Goal: Check status: Check status

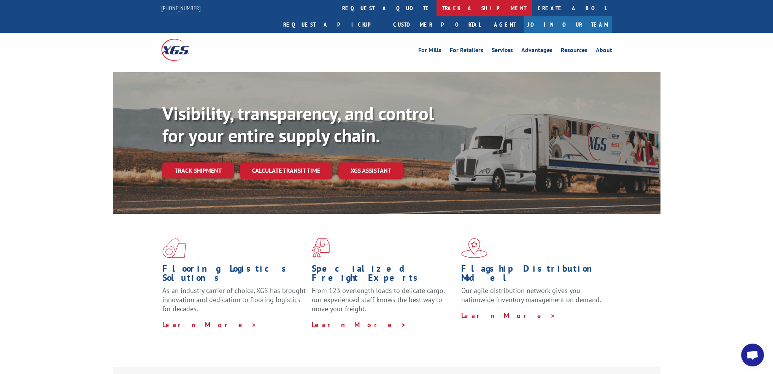
click at [437, 6] on link "track a shipment" at bounding box center [484, 8] width 95 height 16
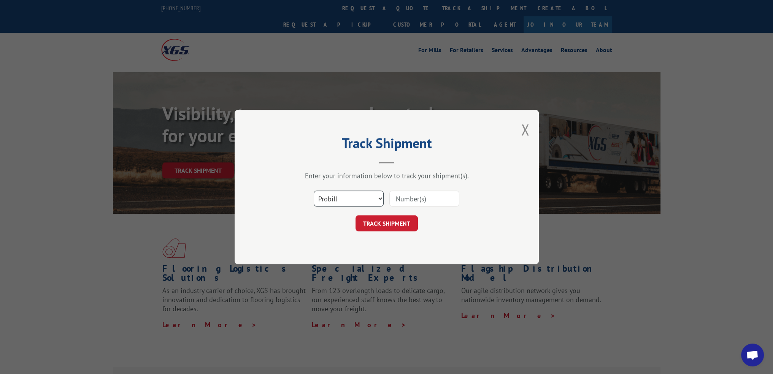
click at [320, 193] on select "Select category... Probill BOL PO" at bounding box center [349, 199] width 70 height 16
select select "bol"
click at [314, 191] on select "Select category... Probill BOL PO" at bounding box center [349, 199] width 70 height 16
click at [413, 203] on input at bounding box center [425, 199] width 70 height 16
paste input "6DL1148"
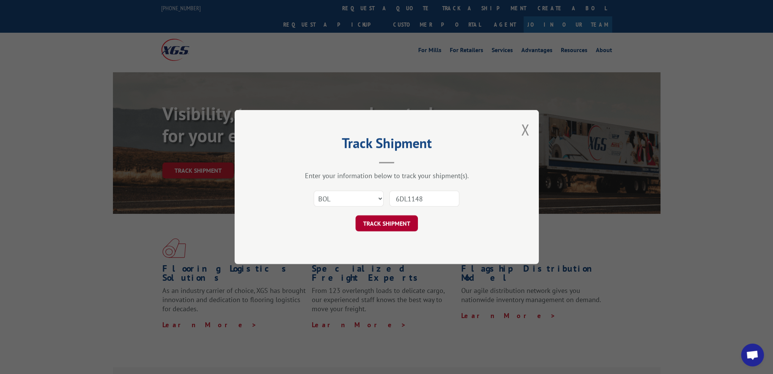
type input "6DL1148"
click at [396, 218] on button "TRACK SHIPMENT" at bounding box center [387, 223] width 62 height 16
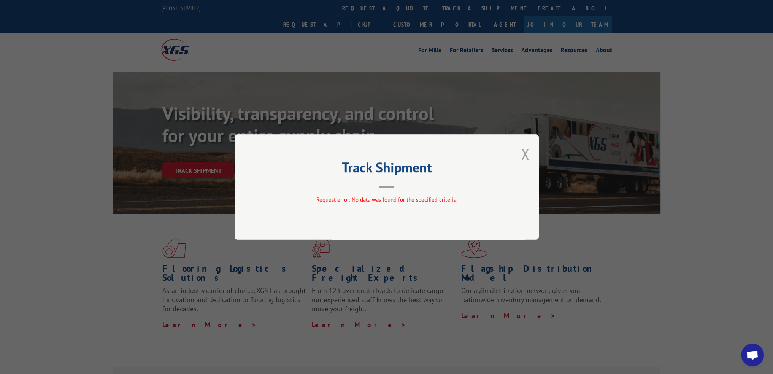
click at [525, 159] on button "Close modal" at bounding box center [525, 154] width 8 height 20
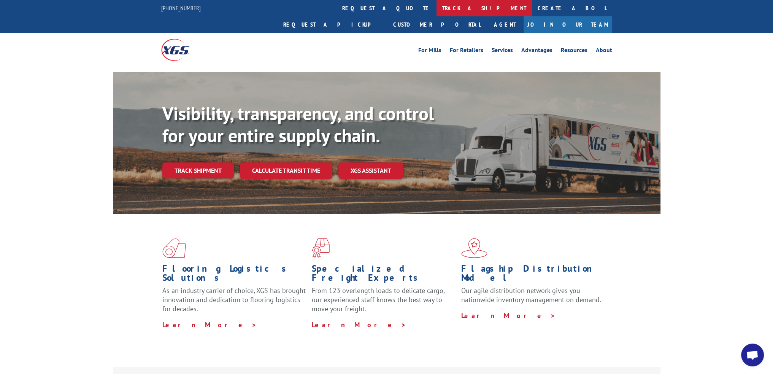
click at [437, 7] on link "track a shipment" at bounding box center [484, 8] width 95 height 16
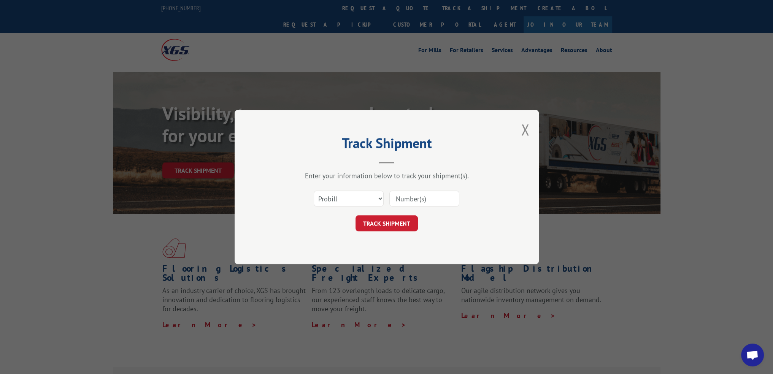
drag, startPoint x: 348, startPoint y: 209, endPoint x: 346, endPoint y: 200, distance: 9.1
click at [348, 208] on div "Select category... Probill BOL PO" at bounding box center [387, 198] width 228 height 25
drag, startPoint x: 344, startPoint y: 195, endPoint x: 342, endPoint y: 203, distance: 8.1
click at [344, 195] on select "Select category... Probill BOL PO" at bounding box center [349, 199] width 70 height 16
select select "bol"
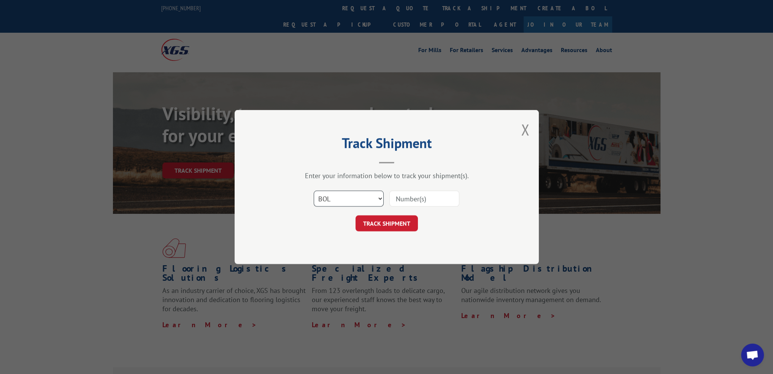
click at [314, 191] on select "Select category... Probill BOL PO" at bounding box center [349, 199] width 70 height 16
drag, startPoint x: 421, startPoint y: 199, endPoint x: 406, endPoint y: 212, distance: 19.7
click at [421, 199] on input at bounding box center [425, 199] width 70 height 16
paste input "6DN0751"
type input "6DN0751"
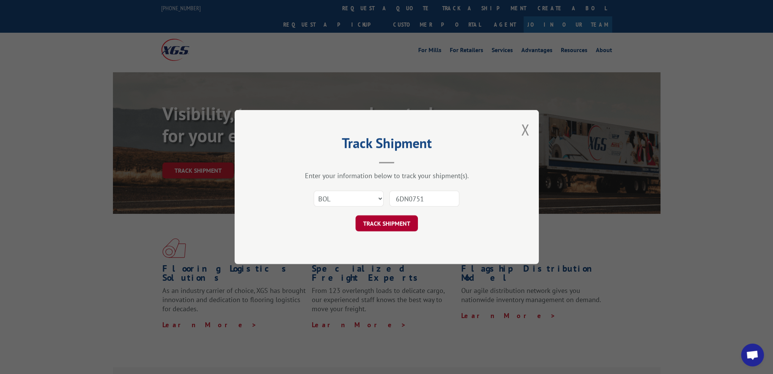
click at [396, 222] on button "TRACK SHIPMENT" at bounding box center [387, 223] width 62 height 16
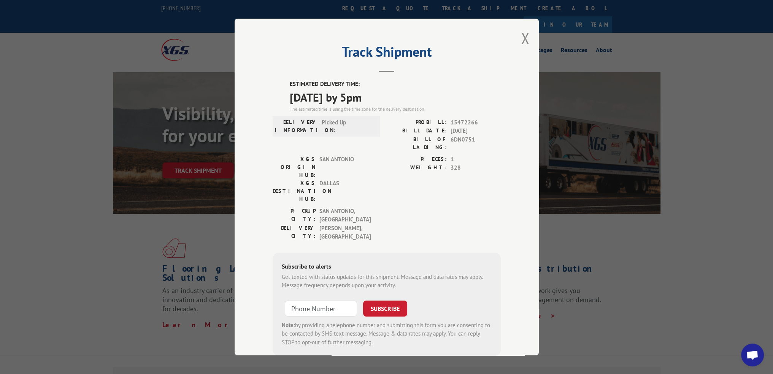
click at [465, 120] on span "15472266" at bounding box center [476, 122] width 50 height 9
copy span "15472266"
drag, startPoint x: 526, startPoint y: 35, endPoint x: 441, endPoint y: 24, distance: 85.6
click at [526, 35] on button "Close modal" at bounding box center [525, 38] width 8 height 20
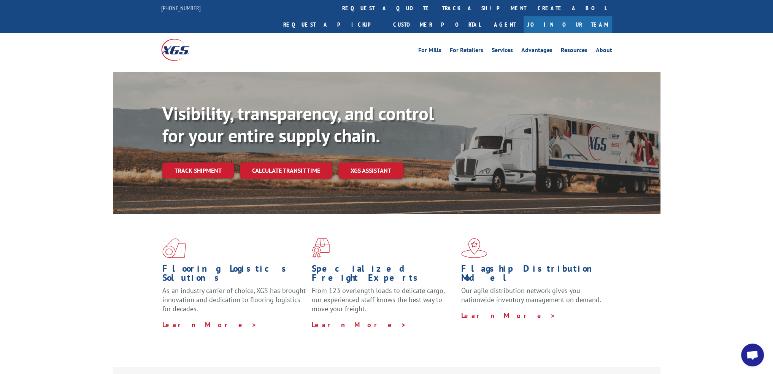
drag, startPoint x: 367, startPoint y: 9, endPoint x: 345, endPoint y: 87, distance: 80.7
click at [437, 9] on link "track a shipment" at bounding box center [484, 8] width 95 height 16
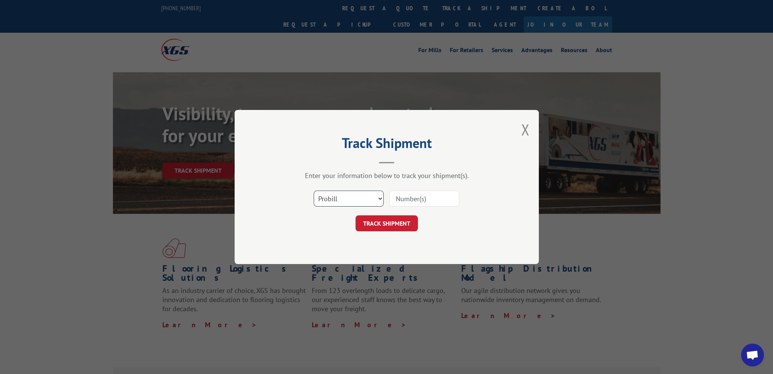
click at [347, 195] on select "Select category... Probill BOL PO" at bounding box center [349, 199] width 70 height 16
select select "bol"
click at [314, 191] on select "Select category... Probill BOL PO" at bounding box center [349, 199] width 70 height 16
drag, startPoint x: 417, startPoint y: 194, endPoint x: 414, endPoint y: 197, distance: 4.3
click at [417, 194] on input at bounding box center [425, 199] width 70 height 16
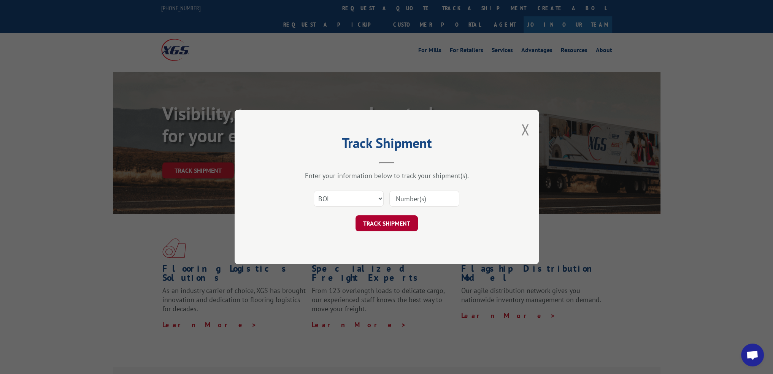
paste input "6DS3245"
type input "6DS3245"
click at [393, 221] on button "TRACK SHIPMENT" at bounding box center [387, 223] width 62 height 16
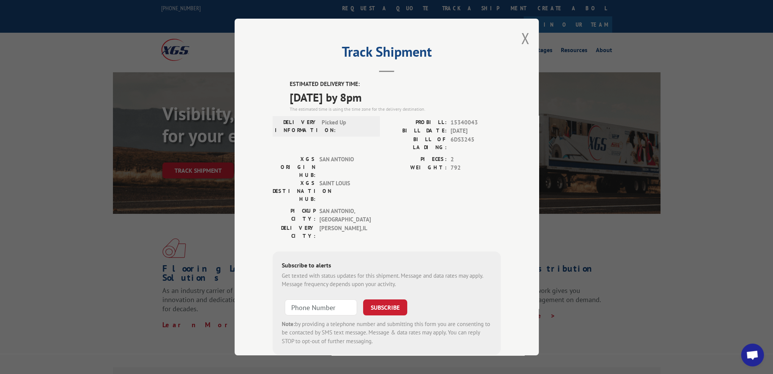
click at [462, 119] on span "15340043" at bounding box center [476, 122] width 50 height 9
copy span "15340043"
drag, startPoint x: 520, startPoint y: 38, endPoint x: 439, endPoint y: 16, distance: 83.0
click at [521, 38] on button "Close modal" at bounding box center [525, 38] width 8 height 20
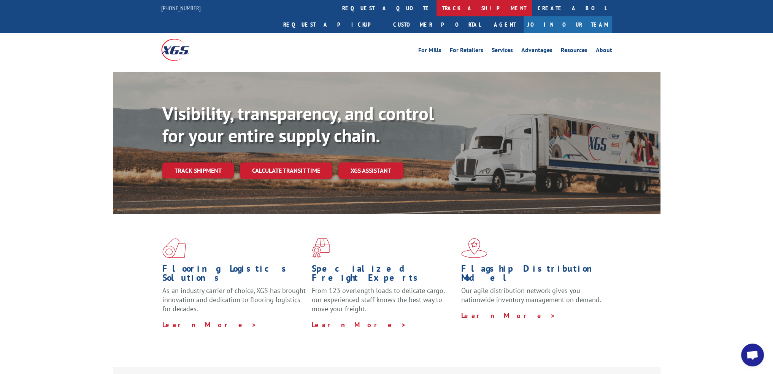
click at [437, 0] on link "track a shipment" at bounding box center [484, 8] width 95 height 16
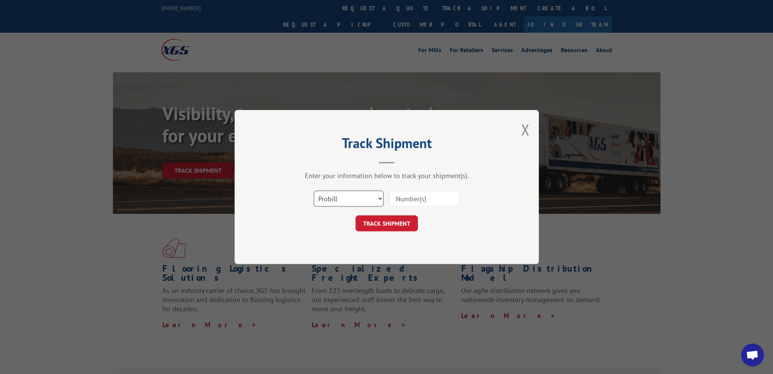
drag, startPoint x: 355, startPoint y: 197, endPoint x: 354, endPoint y: 203, distance: 6.6
click at [355, 197] on select "Select category... Probill BOL PO" at bounding box center [349, 199] width 70 height 16
select select "bol"
click at [314, 191] on select "Select category... Probill BOL PO" at bounding box center [349, 199] width 70 height 16
click at [420, 194] on input at bounding box center [425, 199] width 70 height 16
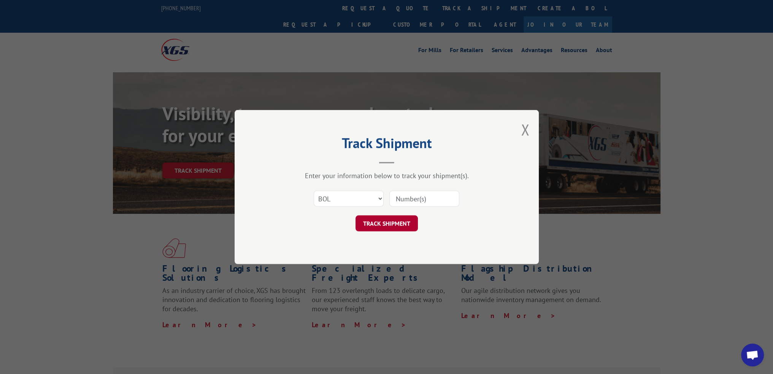
paste input "6DS6191"
type input "6DS6191"
click at [392, 227] on button "TRACK SHIPMENT" at bounding box center [387, 223] width 62 height 16
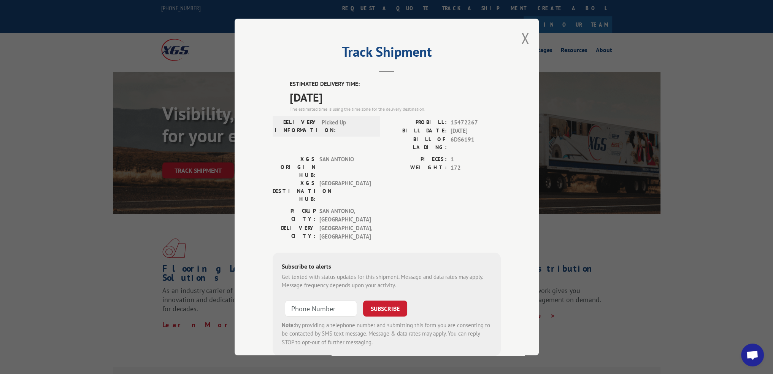
scroll to position [2, 0]
click at [466, 118] on span "15472267" at bounding box center [476, 120] width 50 height 9
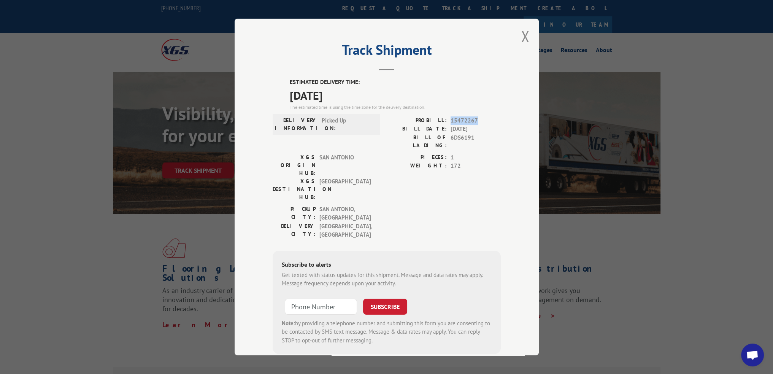
click at [466, 118] on span "15472267" at bounding box center [476, 120] width 50 height 9
copy span "15472267"
drag, startPoint x: 519, startPoint y: 35, endPoint x: 509, endPoint y: 35, distance: 9.5
click at [521, 35] on button "Close modal" at bounding box center [525, 36] width 8 height 20
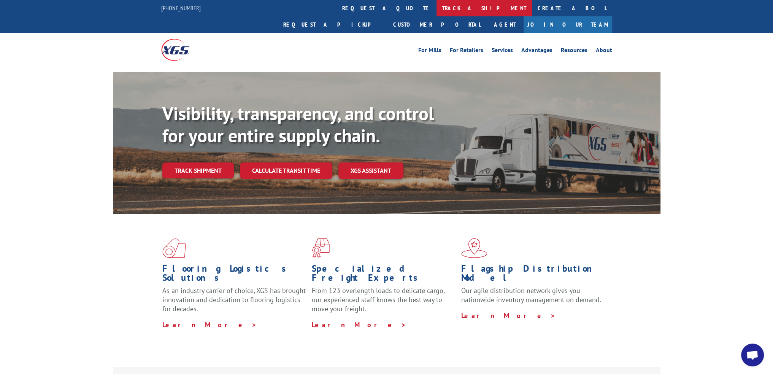
click at [437, 8] on link "track a shipment" at bounding box center [484, 8] width 95 height 16
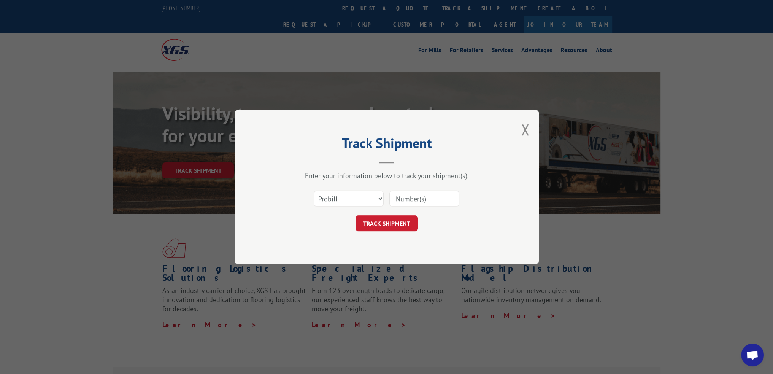
scroll to position [0, 0]
drag, startPoint x: 342, startPoint y: 197, endPoint x: 340, endPoint y: 205, distance: 7.8
click at [342, 197] on select "Select category... Probill BOL PO" at bounding box center [349, 199] width 70 height 16
select select "bol"
click at [314, 191] on select "Select category... Probill BOL PO" at bounding box center [349, 199] width 70 height 16
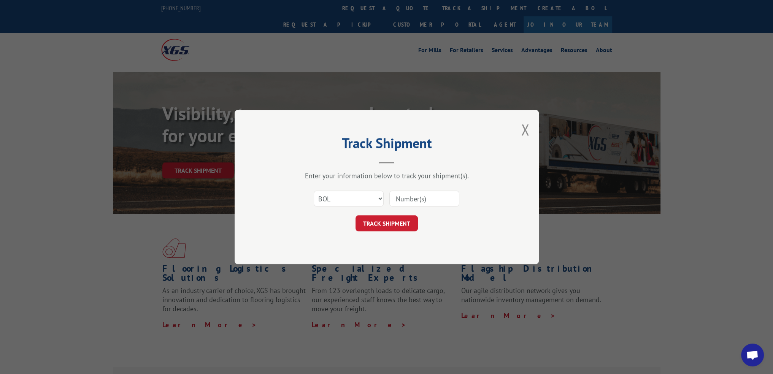
click at [415, 193] on input at bounding box center [425, 199] width 70 height 16
paste input "6DS7763"
type input "6DS7763"
click at [396, 226] on button "TRACK SHIPMENT" at bounding box center [387, 223] width 62 height 16
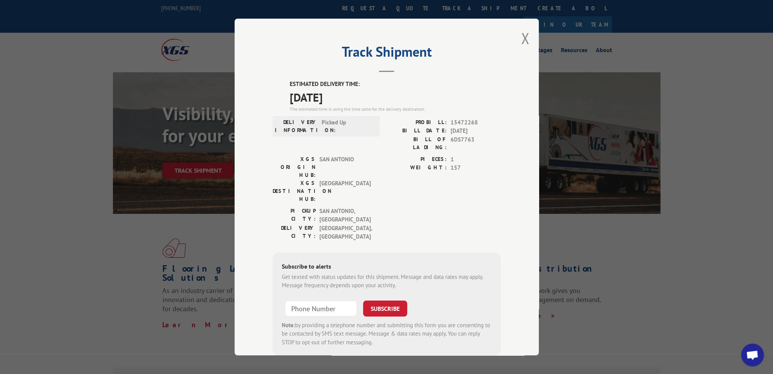
click at [460, 120] on span "15472268" at bounding box center [476, 122] width 50 height 9
copy span "15472268"
click at [524, 38] on button "Close modal" at bounding box center [525, 38] width 8 height 20
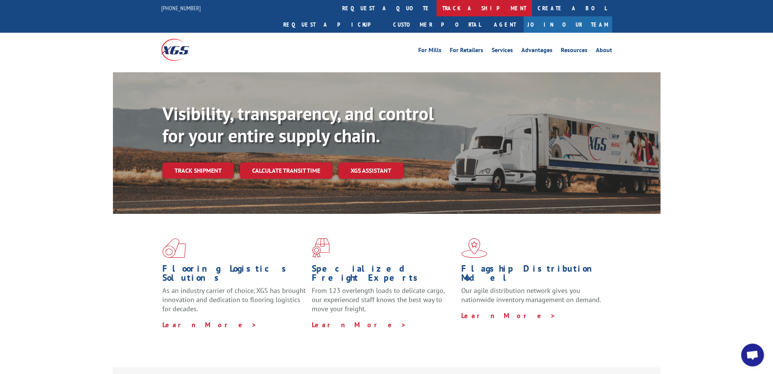
click at [437, 4] on link "track a shipment" at bounding box center [484, 8] width 95 height 16
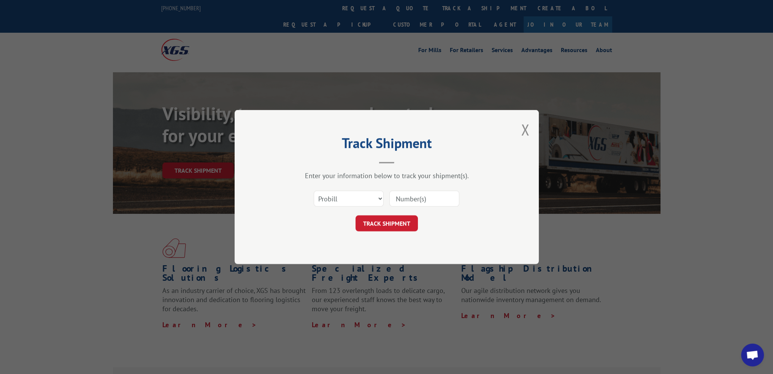
click at [350, 186] on div "Select category... Probill BOL PO" at bounding box center [387, 198] width 228 height 25
click at [350, 196] on select "Select category... Probill BOL PO" at bounding box center [349, 199] width 70 height 16
select select "bol"
click at [314, 191] on select "Select category... Probill BOL PO" at bounding box center [349, 199] width 70 height 16
click at [415, 205] on input at bounding box center [425, 199] width 70 height 16
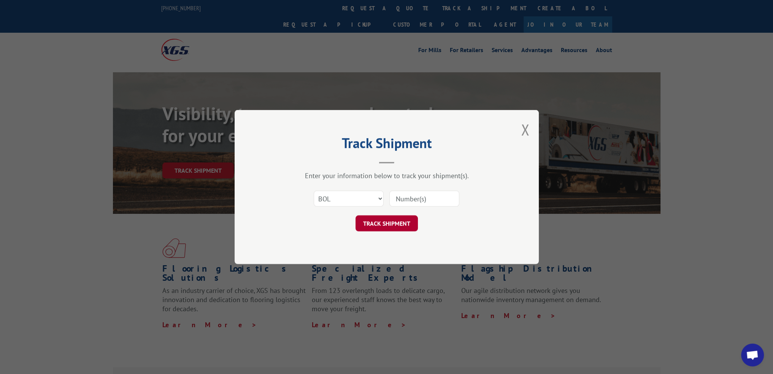
paste input "6DS8050"
type input "6DS8050"
click at [393, 224] on button "TRACK SHIPMENT" at bounding box center [387, 223] width 62 height 16
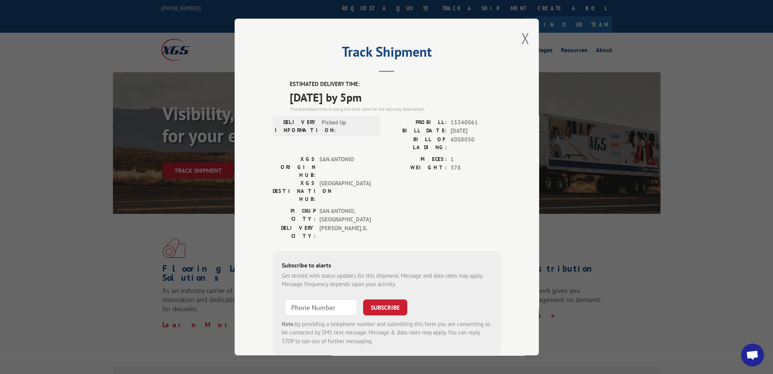
click at [468, 119] on span "15340061" at bounding box center [476, 122] width 50 height 9
copy span "15340061"
drag, startPoint x: 520, startPoint y: 31, endPoint x: 514, endPoint y: 37, distance: 8.3
click at [521, 31] on button "Close modal" at bounding box center [525, 38] width 8 height 20
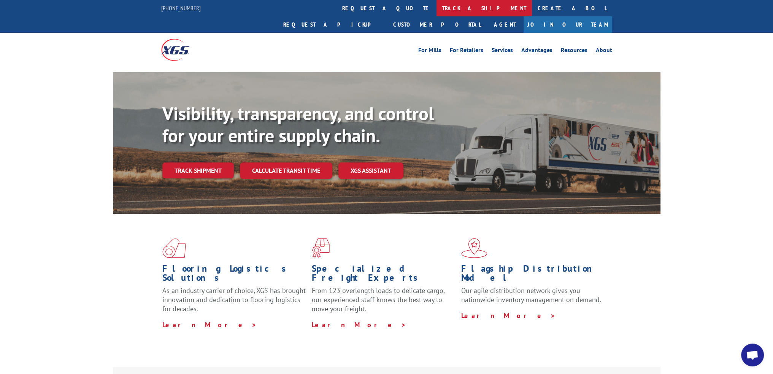
click at [437, 15] on link "track a shipment" at bounding box center [484, 8] width 95 height 16
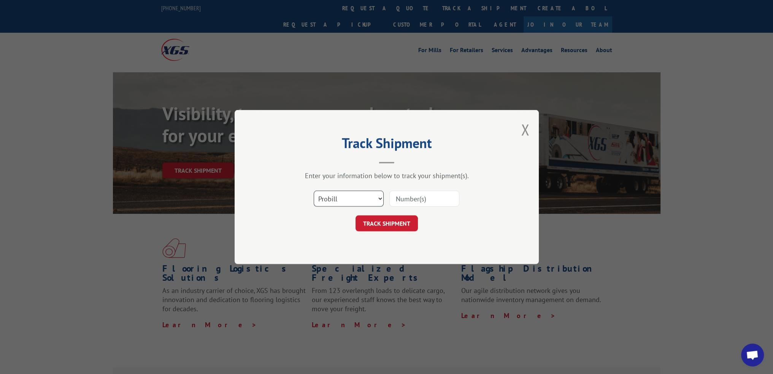
drag, startPoint x: 368, startPoint y: 194, endPoint x: 363, endPoint y: 205, distance: 12.1
click at [368, 194] on select "Select category... Probill BOL PO" at bounding box center [349, 199] width 70 height 16
select select "bol"
click at [314, 191] on select "Select category... Probill BOL PO" at bounding box center [349, 199] width 70 height 16
click at [414, 199] on input at bounding box center [425, 199] width 70 height 16
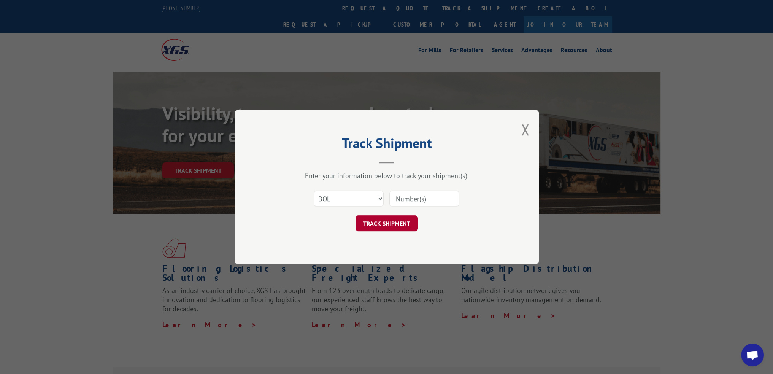
paste input "6DT6552"
type input "6DT6552"
click at [389, 234] on div "Track Shipment Enter your information below to track your shipment(s). Select c…" at bounding box center [387, 187] width 304 height 154
click at [400, 221] on button "TRACK SHIPMENT" at bounding box center [387, 223] width 62 height 16
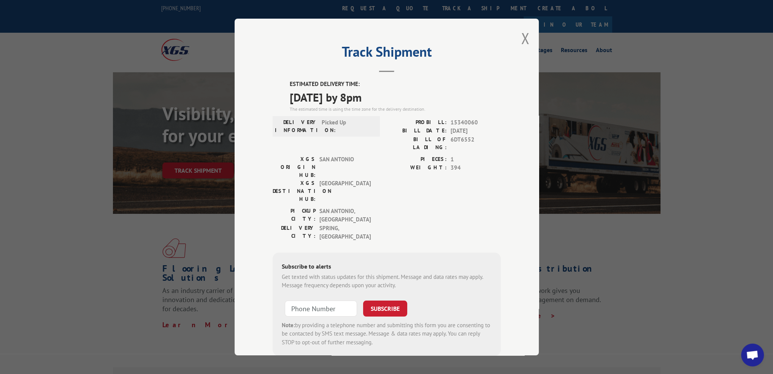
click at [463, 120] on span "15340060" at bounding box center [476, 122] width 50 height 9
copy span "15340060"
click at [523, 38] on button "Close modal" at bounding box center [525, 38] width 8 height 20
